Goal: Information Seeking & Learning: Learn about a topic

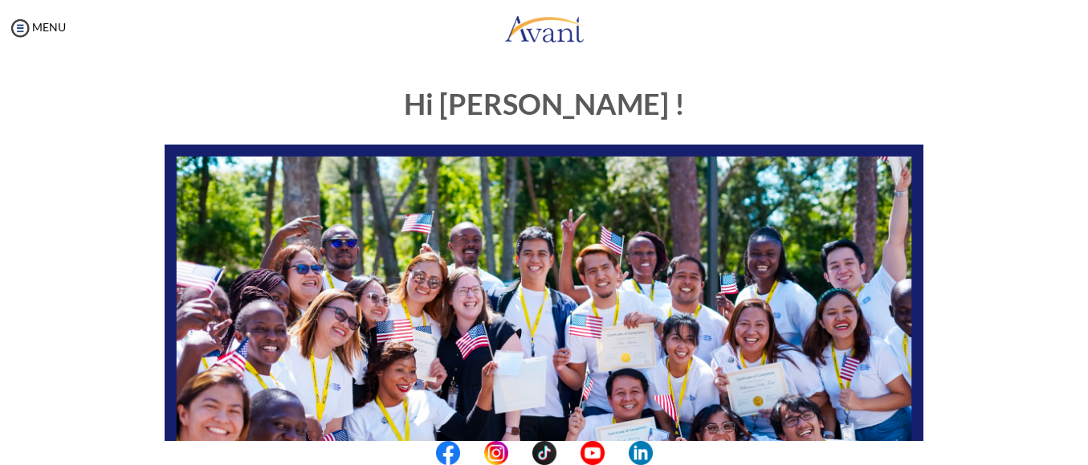
click at [876, 418] on img at bounding box center [544, 358] width 759 height 427
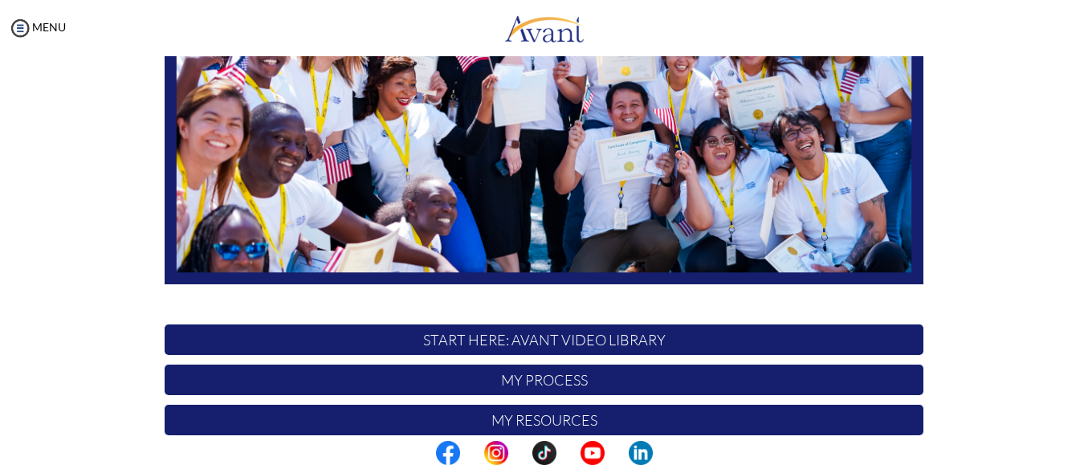
scroll to position [289, 0]
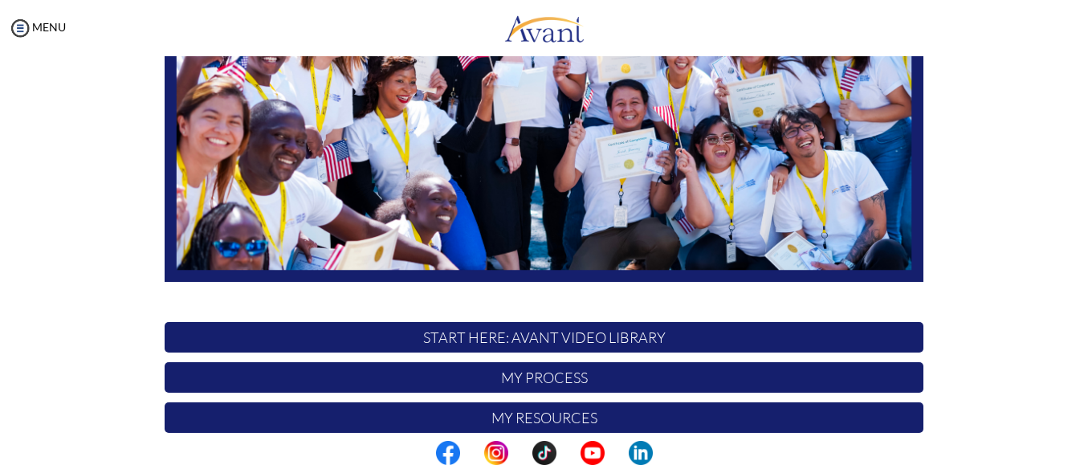
click at [465, 337] on p "START HERE: Avant Video Library" at bounding box center [544, 337] width 759 height 31
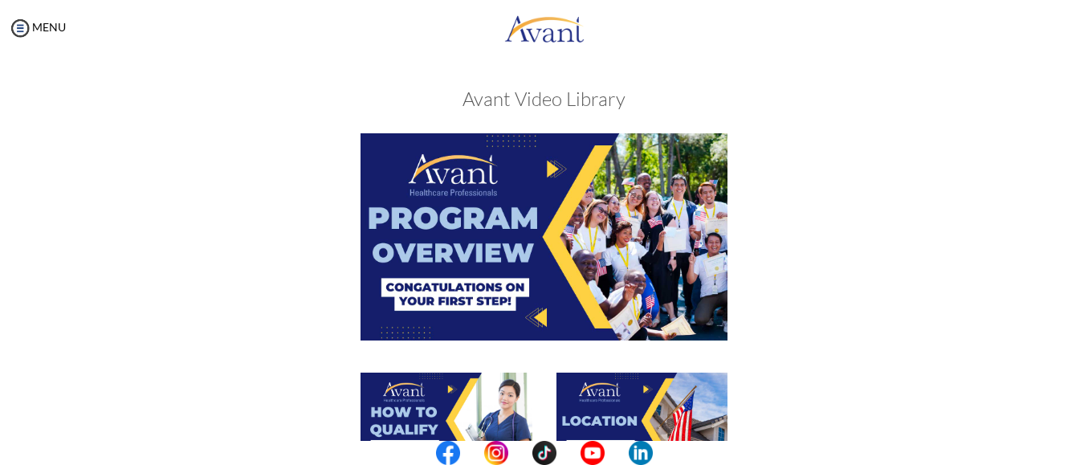
click at [763, 385] on div at bounding box center [544, 429] width 783 height 112
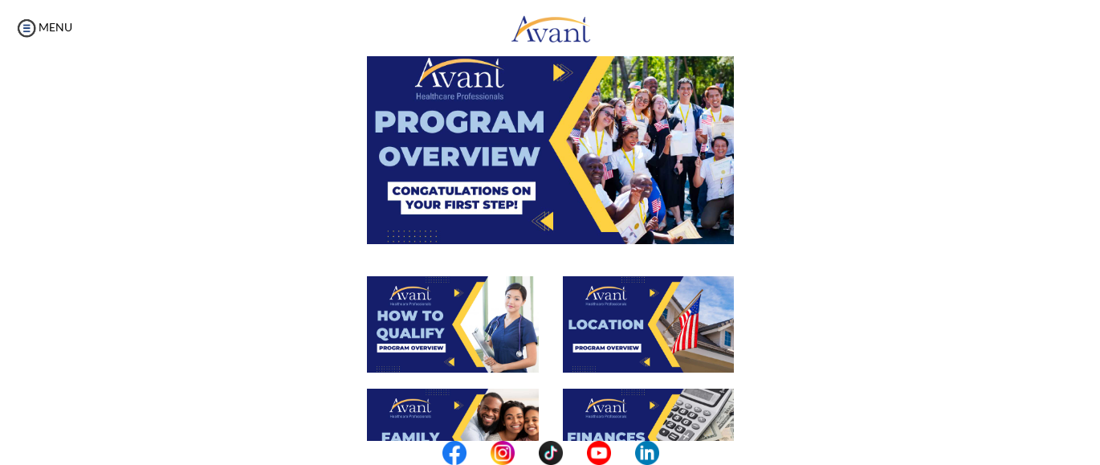
scroll to position [129, 0]
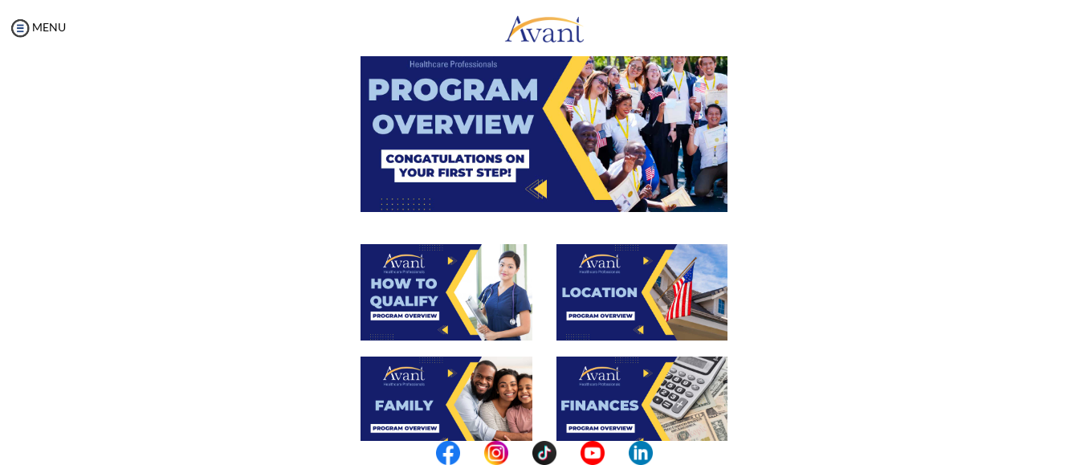
click at [530, 186] on img at bounding box center [545, 108] width 368 height 206
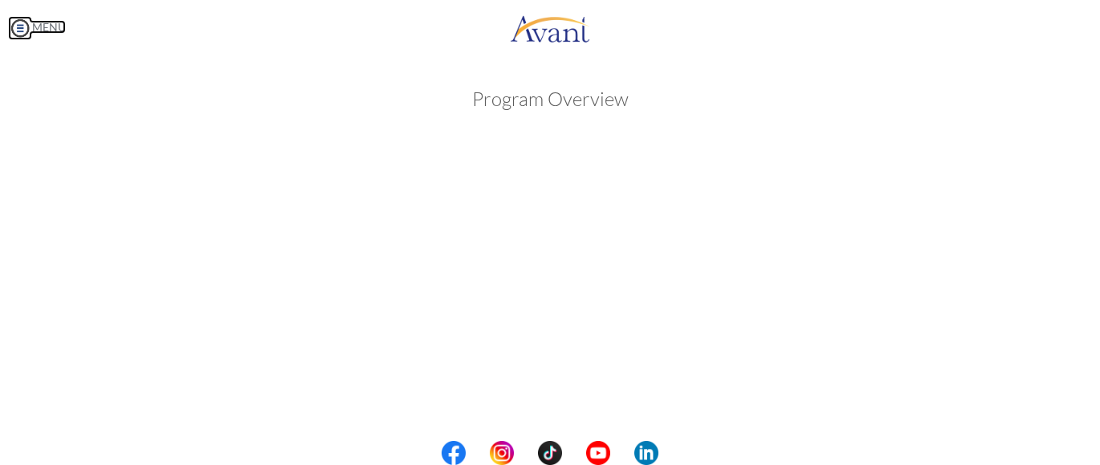
click at [22, 23] on body "Maintenance break. Please come back in 2 hours. MENU My Status What is the next…" at bounding box center [550, 232] width 1100 height 465
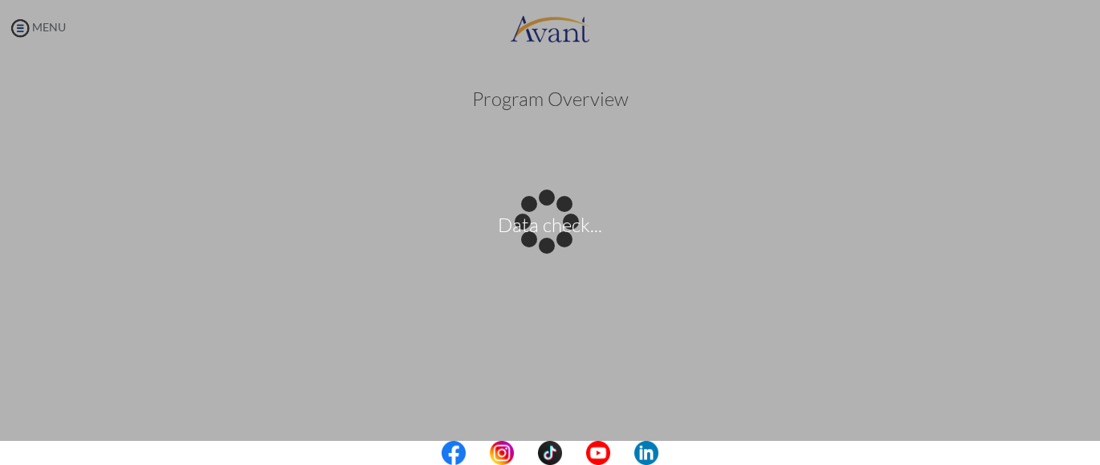
click at [539, 222] on div "Data check..." at bounding box center [550, 233] width 22 height 22
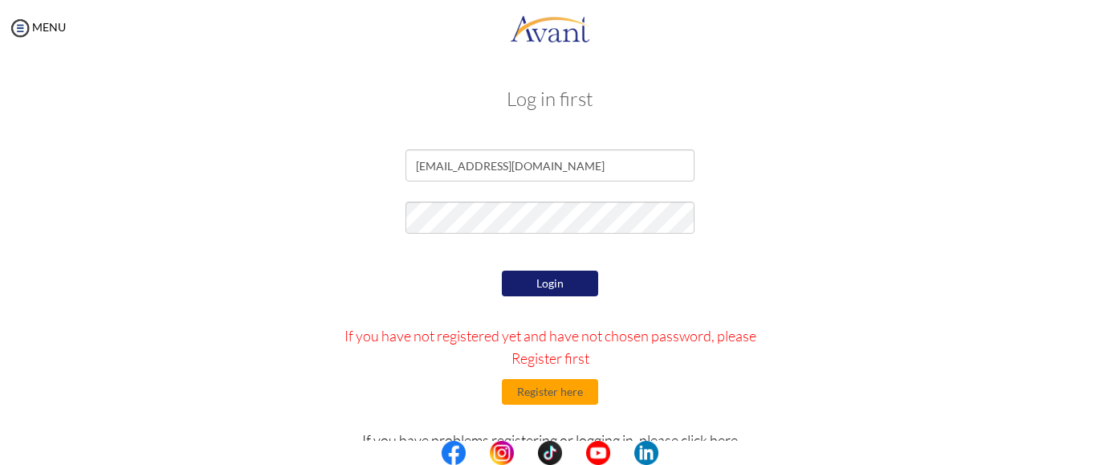
click at [550, 283] on button "Login" at bounding box center [550, 284] width 96 height 26
